Goal: Information Seeking & Learning: Learn about a topic

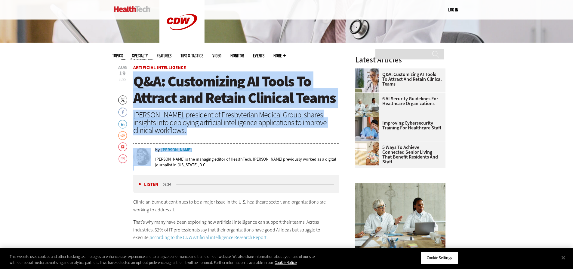
drag, startPoint x: 131, startPoint y: 81, endPoint x: 179, endPoint y: 152, distance: 86.6
copy header "Q&A: Customizing AI Tools To Attract and Retain Clinical Teams [PERSON_NAME], p…"
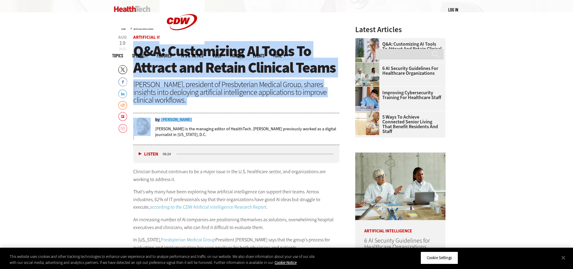
scroll to position [331, 0]
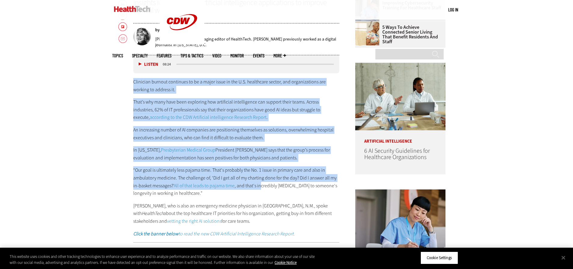
drag, startPoint x: 126, startPoint y: 80, endPoint x: 260, endPoint y: 183, distance: 168.7
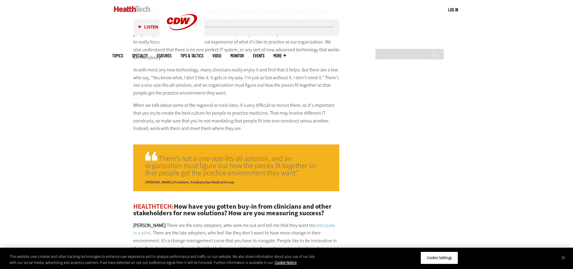
scroll to position [1172, 0]
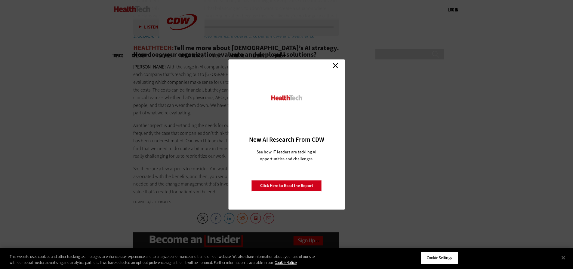
click at [332, 69] on link "Close" at bounding box center [335, 65] width 9 height 9
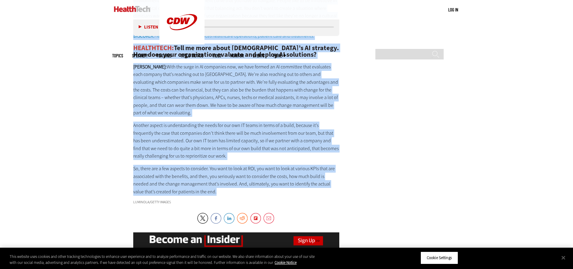
click at [198, 173] on p "So, there are a few aspects to consider. You want to look at ROI, you want to l…" at bounding box center [236, 180] width 206 height 31
copy div "Loremipsu dolorsi ametconse ad el s doeiu tempo in utl E.D. magnaaliqu enimad, …"
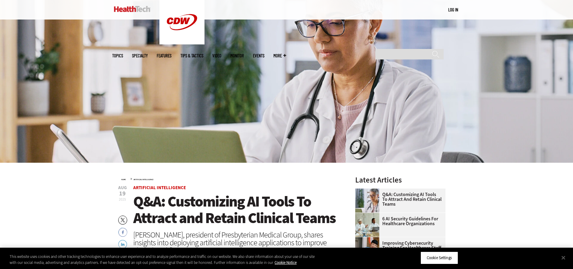
scroll to position [150, 0]
